Goal: Task Accomplishment & Management: Use online tool/utility

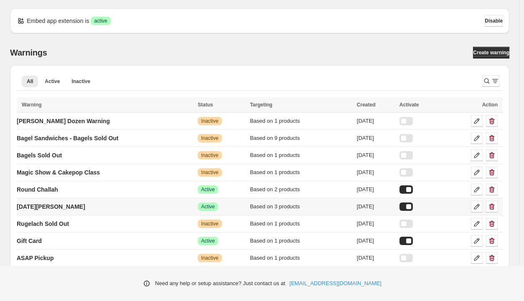
click at [480, 204] on icon at bounding box center [476, 206] width 8 height 8
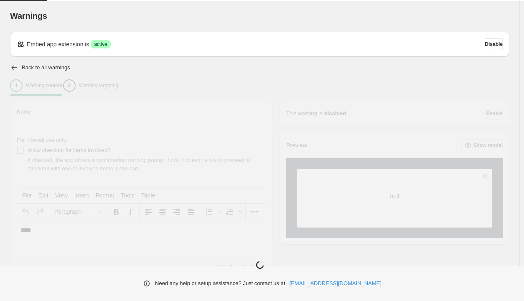
type input "**********"
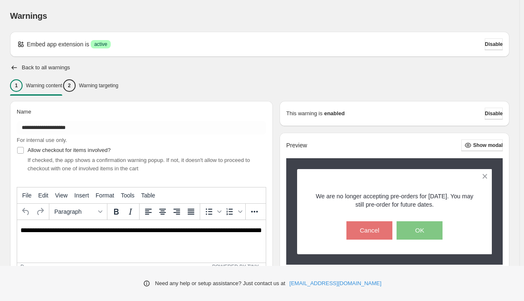
click at [141, 233] on p "**********" at bounding box center [143, 234] width 246 height 15
